Goal: Task Accomplishment & Management: Complete application form

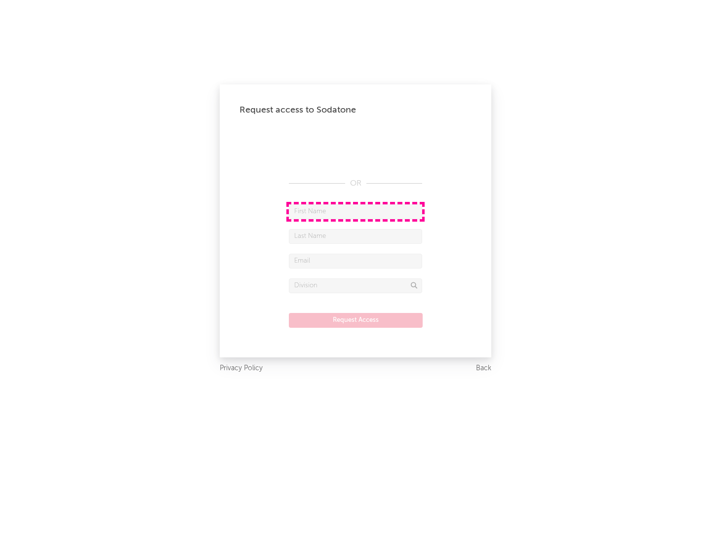
click at [356, 211] on input "text" at bounding box center [355, 211] width 133 height 15
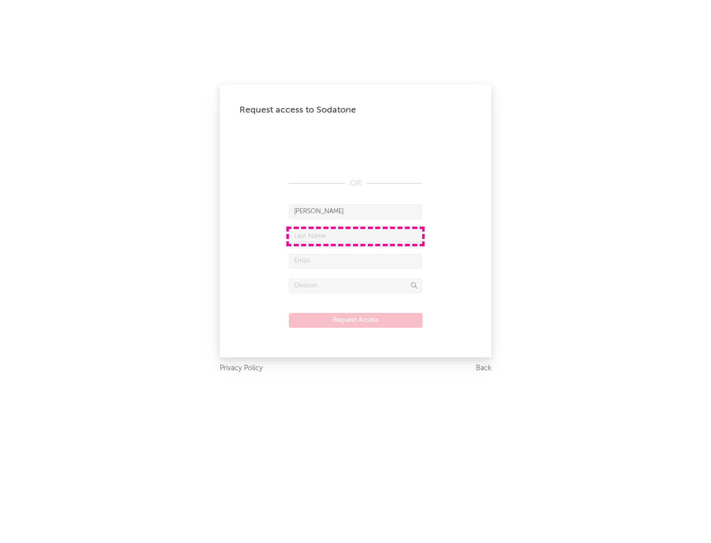
type input "[PERSON_NAME]"
click at [356, 236] on input "text" at bounding box center [355, 236] width 133 height 15
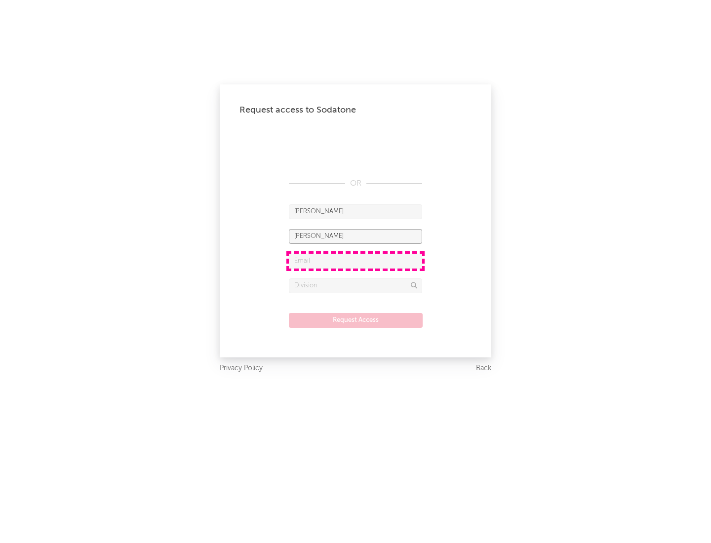
type input "[PERSON_NAME]"
click at [356, 261] on input "text" at bounding box center [355, 261] width 133 height 15
type input "[EMAIL_ADDRESS][DOMAIN_NAME]"
click at [356, 285] on input "text" at bounding box center [355, 286] width 133 height 15
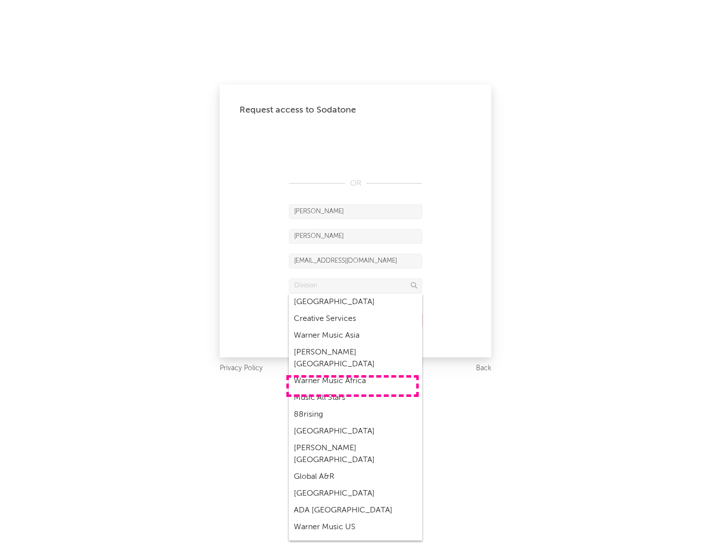
click at [353, 390] on div "Music All Stars" at bounding box center [355, 398] width 133 height 17
type input "Music All Stars"
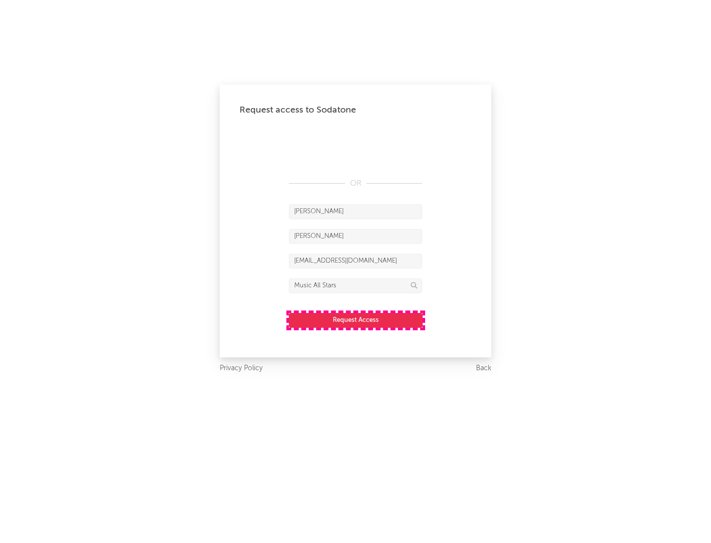
click at [356, 320] on button "Request Access" at bounding box center [356, 320] width 134 height 15
